Goal: Navigation & Orientation: Find specific page/section

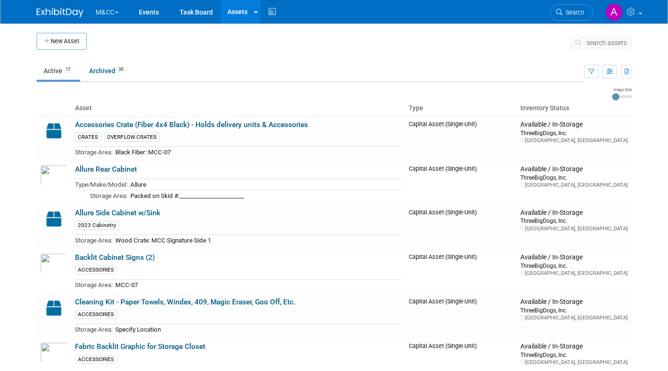
click at [98, 11] on button "M&CC" at bounding box center [113, 10] width 36 height 21
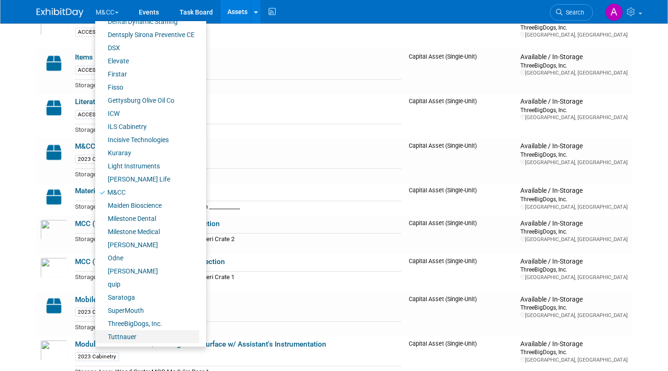
scroll to position [328, 0]
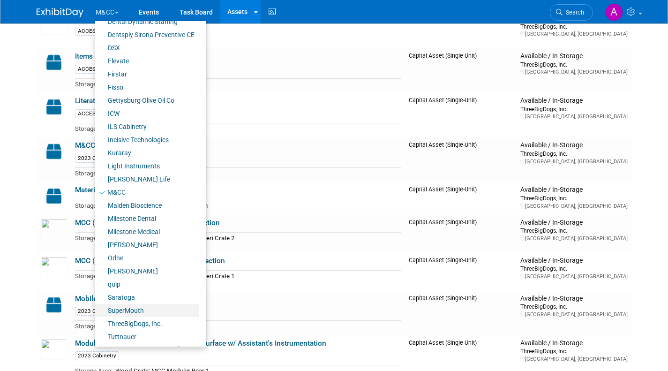
click at [134, 309] on link "SuperMouth" at bounding box center [147, 310] width 104 height 13
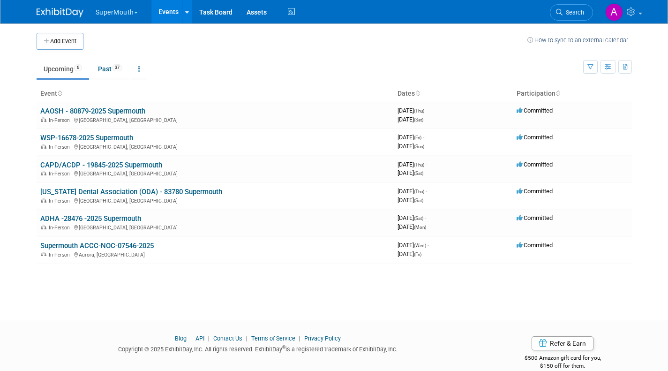
click at [122, 10] on button "SuperMouth" at bounding box center [122, 10] width 55 height 21
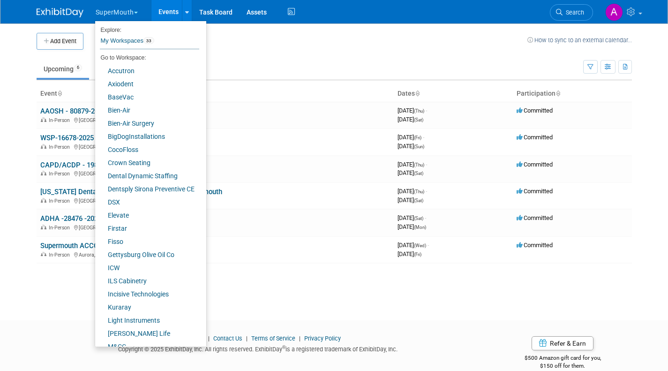
scroll to position [154, 0]
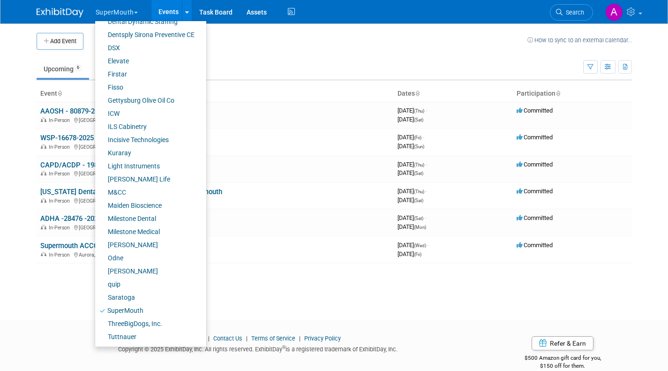
click at [58, 282] on div "Add Event How to sync to an external calendar... New Event Duplicate Event Warn…" at bounding box center [334, 163] width 609 height 280
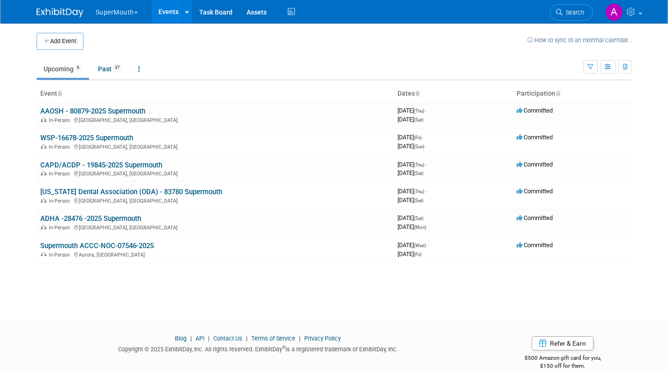
click at [237, 38] on td at bounding box center [305, 41] width 444 height 17
